Goal: Navigation & Orientation: Go to known website

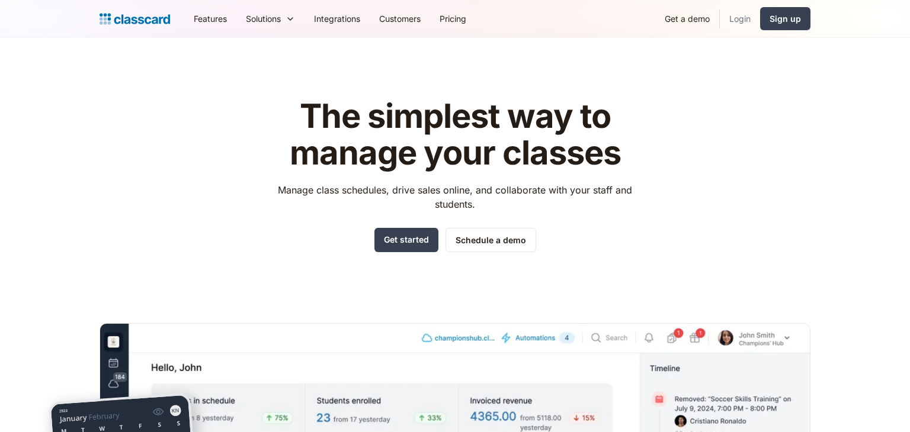
click at [728, 16] on link "Login" at bounding box center [740, 18] width 40 height 27
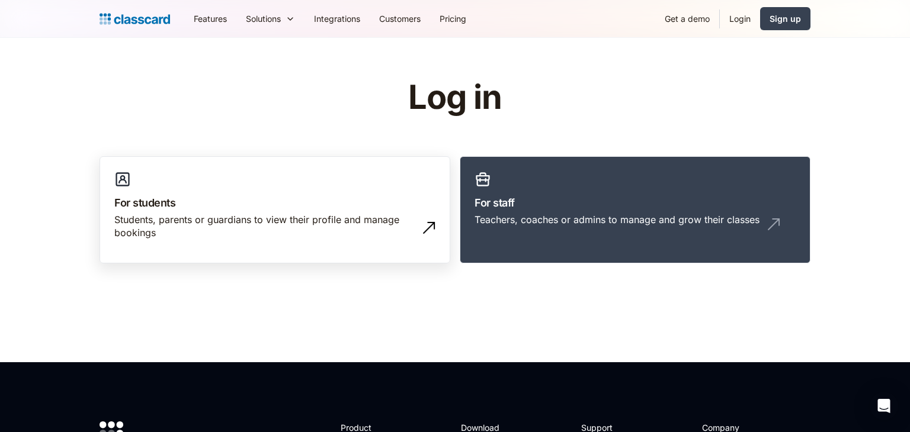
click at [356, 217] on div "Students, parents or guardians to view their profile and manage bookings" at bounding box center [262, 226] width 297 height 27
